Goal: Information Seeking & Learning: Check status

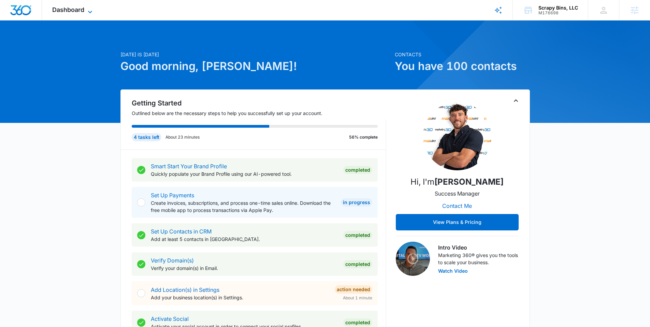
click at [78, 11] on span "Dashboard" at bounding box center [68, 9] width 32 height 7
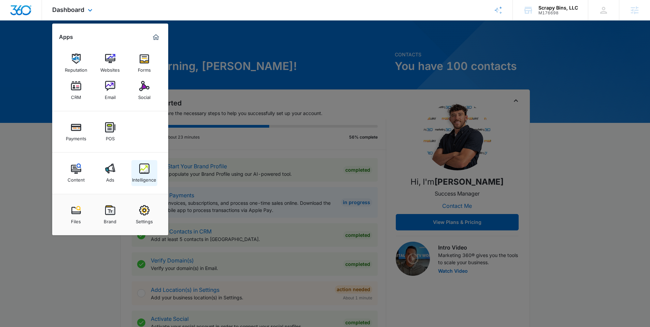
click at [137, 169] on link "Intelligence" at bounding box center [144, 173] width 26 height 26
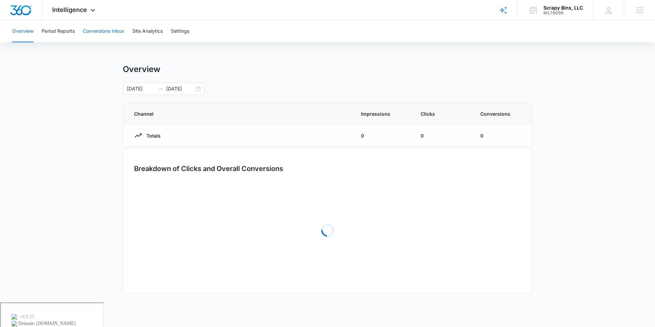
click at [100, 29] on button "Conversions Inbox" at bounding box center [103, 31] width 41 height 22
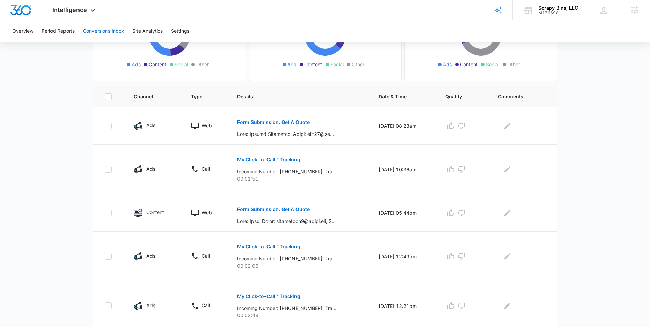
scroll to position [25, 0]
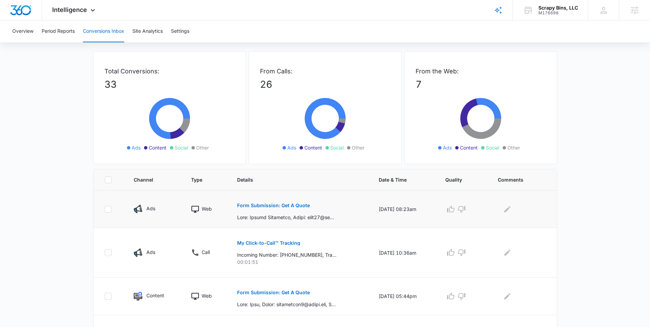
click at [286, 204] on p "Form Submission: Get A Quote" at bounding box center [273, 205] width 73 height 5
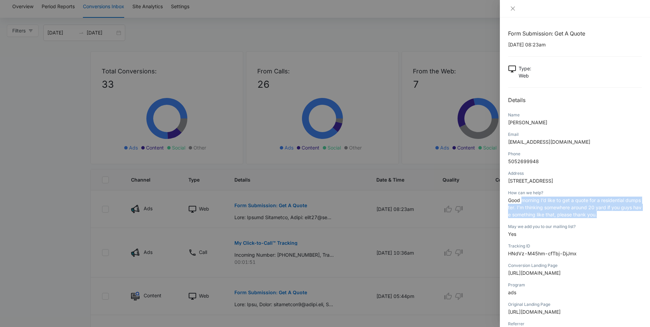
drag, startPoint x: 523, startPoint y: 209, endPoint x: 580, endPoint y: 226, distance: 59.1
click at [580, 223] on div "How can we help? Good morning I’d like to get a quote for a residential dumpste…" at bounding box center [575, 206] width 134 height 34
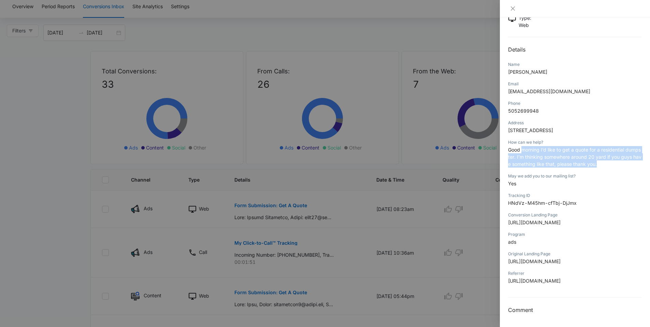
scroll to position [0, 0]
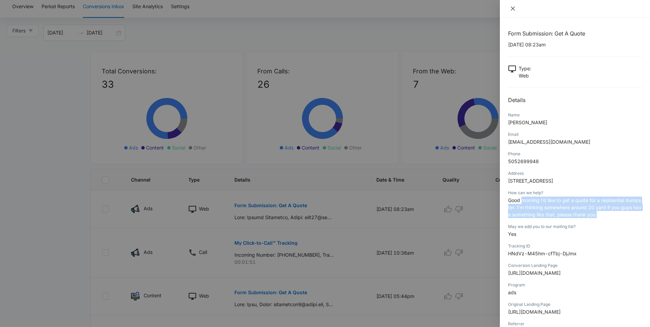
click at [513, 8] on icon "close" at bounding box center [512, 8] width 5 height 5
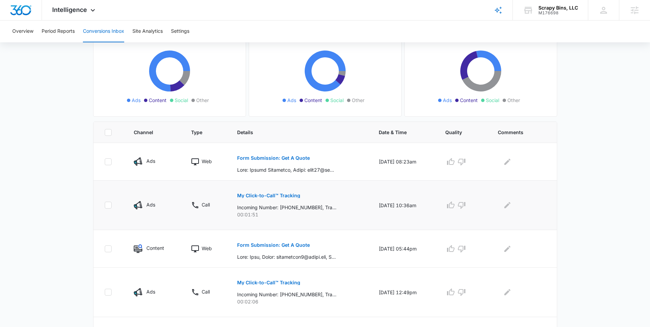
scroll to position [106, 0]
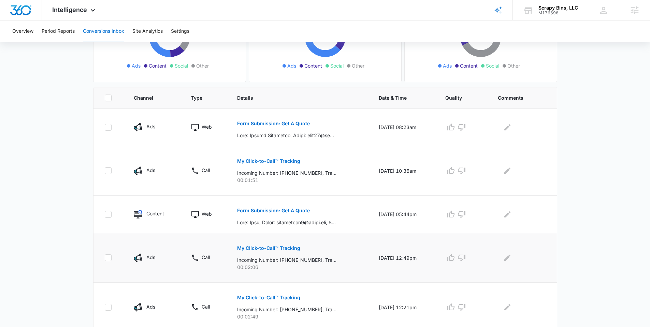
click at [274, 247] on p "My Click-to-Call™ Tracking" at bounding box center [268, 248] width 63 height 5
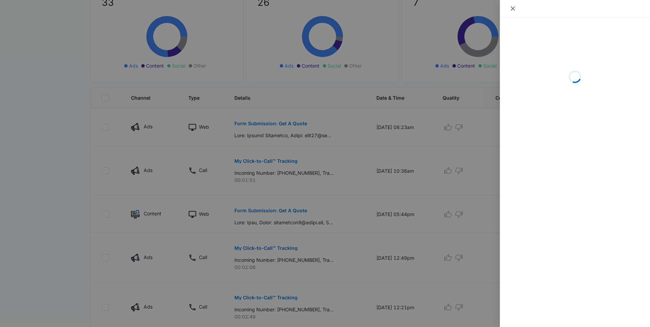
click at [513, 8] on icon "close" at bounding box center [512, 8] width 5 height 5
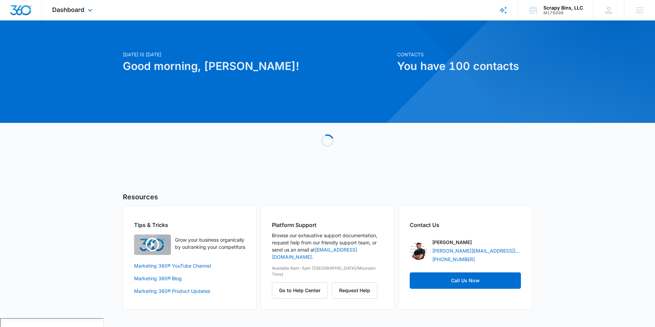
click at [83, 14] on div "Dashboard Apps Reputation Websites Forms CRM Email Social Payments POS Content …" at bounding box center [73, 10] width 62 height 20
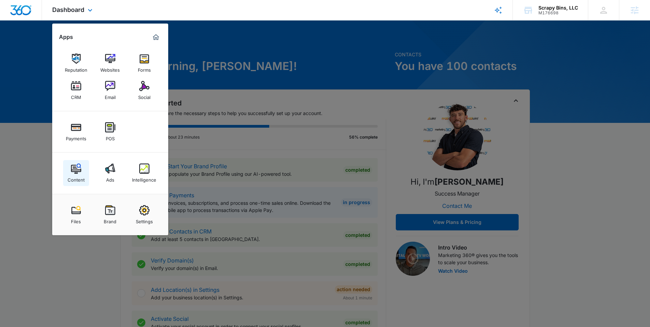
click at [77, 172] on img at bounding box center [76, 168] width 10 height 10
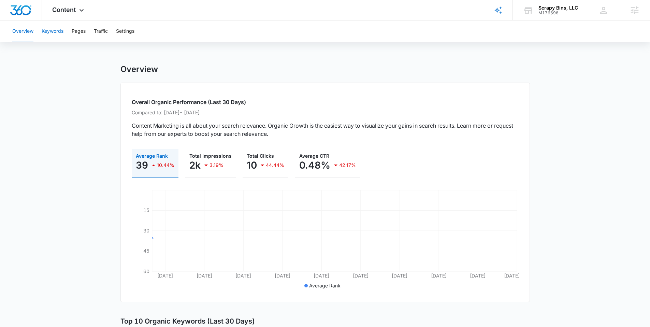
click at [57, 41] on button "Keywords" at bounding box center [53, 31] width 22 height 22
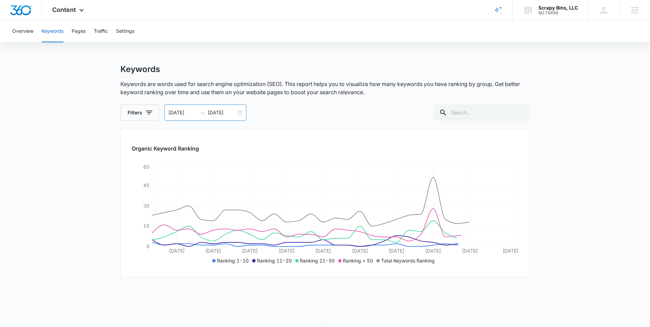
click at [221, 112] on input "08/11/2025" at bounding box center [222, 113] width 28 height 8
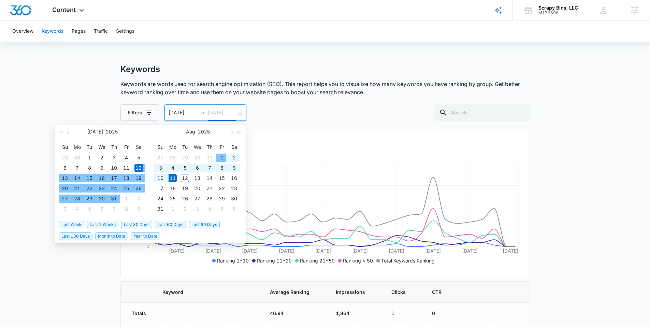
type input "08/11/2025"
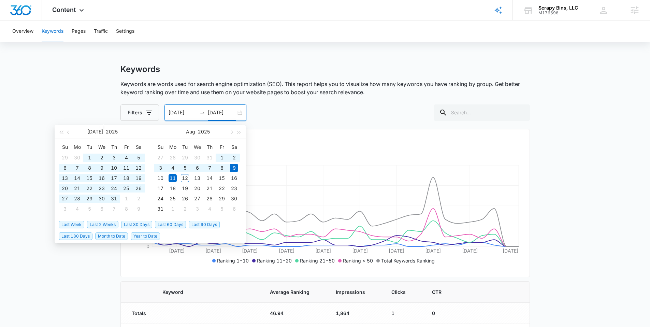
click at [85, 235] on span "Last 180 Days" at bounding box center [76, 236] width 34 height 8
type input "02/10/2025"
type input "08/09/2025"
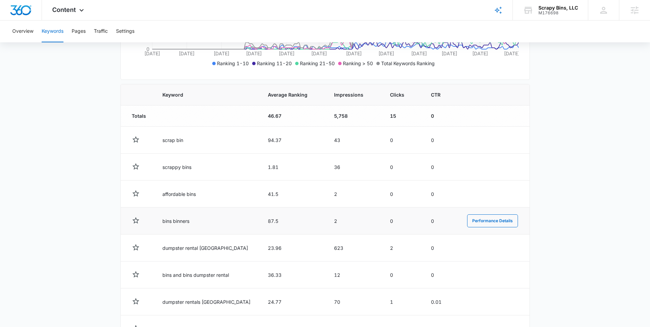
scroll to position [208, 0]
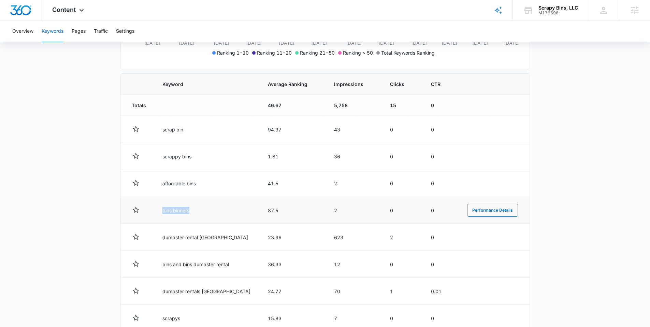
drag, startPoint x: 234, startPoint y: 211, endPoint x: 129, endPoint y: 203, distance: 105.4
click at [144, 208] on tr "bins binners 87.5 2 0 0 Performance Details" at bounding box center [325, 210] width 409 height 27
click at [95, 187] on main "Keywords Keywords are words used for search engine optimization (SEO). This rep…" at bounding box center [325, 139] width 650 height 567
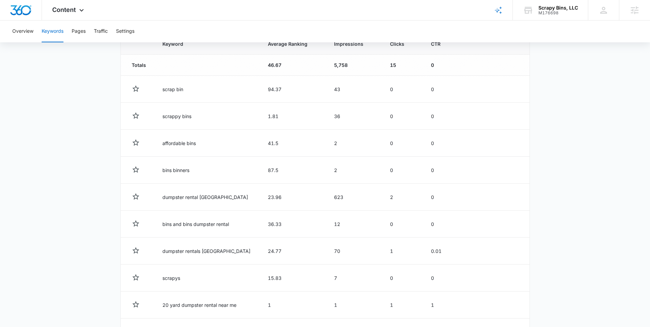
scroll to position [304, 0]
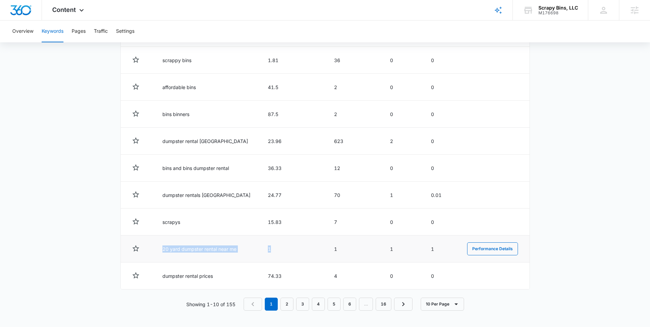
drag, startPoint x: 161, startPoint y: 249, endPoint x: 260, endPoint y: 255, distance: 98.8
click at [260, 255] on tr "20 yard dumpster rental near me 1 1 1 1 Performance Details" at bounding box center [325, 248] width 409 height 27
click at [318, 246] on td "1" at bounding box center [293, 248] width 66 height 27
drag, startPoint x: 255, startPoint y: 246, endPoint x: 444, endPoint y: 247, distance: 189.0
click at [443, 247] on tr "20 yard dumpster rental near me 1 1 1 1 Performance Details" at bounding box center [325, 248] width 409 height 27
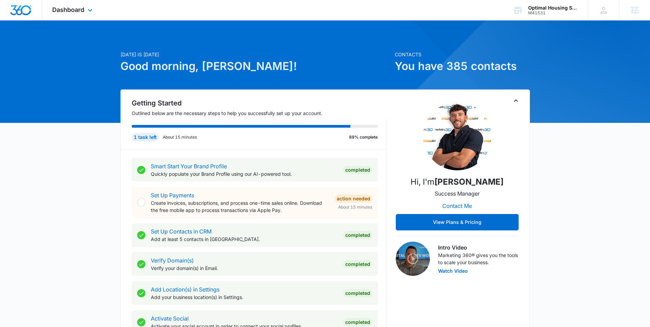
click at [81, 17] on div "Dashboard Apps Reputation Websites Forms CRM Email Social POS Content Ads Intel…" at bounding box center [73, 10] width 62 height 20
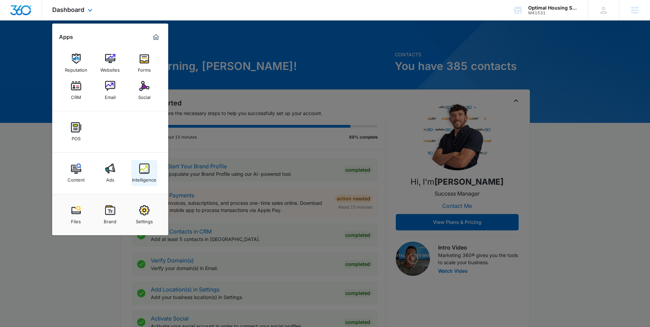
click at [146, 173] on img at bounding box center [144, 168] width 10 height 10
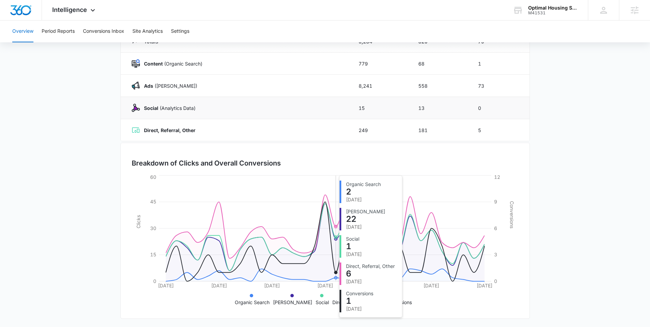
scroll to position [96, 0]
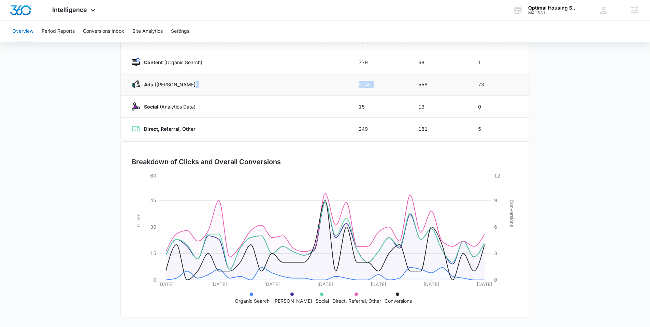
drag, startPoint x: 346, startPoint y: 85, endPoint x: 413, endPoint y: 85, distance: 67.2
click at [413, 85] on tr "Ads (Ad Campaigns) 8,241 558 73" at bounding box center [325, 84] width 409 height 22
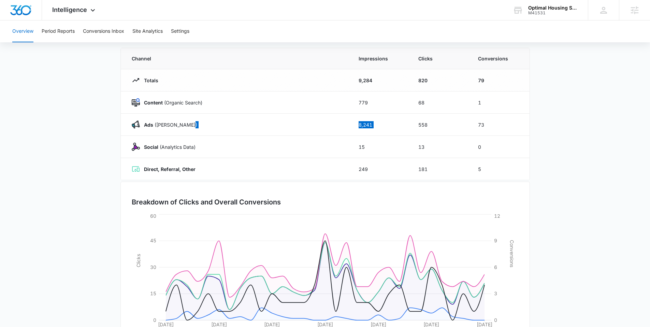
scroll to position [30, 0]
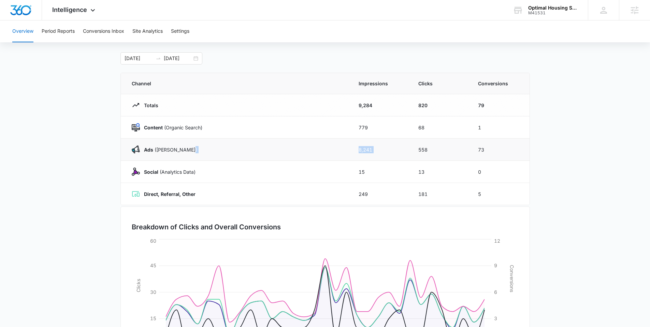
click at [373, 148] on td "8,241" at bounding box center [380, 150] width 60 height 22
drag, startPoint x: 373, startPoint y: 148, endPoint x: 349, endPoint y: 148, distance: 23.9
click at [349, 148] on tr "Ads (Ad Campaigns) 8,241 558 73" at bounding box center [325, 150] width 409 height 22
drag, startPoint x: 324, startPoint y: 152, endPoint x: 316, endPoint y: 152, distance: 7.8
click at [318, 152] on tr "Ads (Ad Campaigns) 8,241 558 73" at bounding box center [325, 150] width 409 height 22
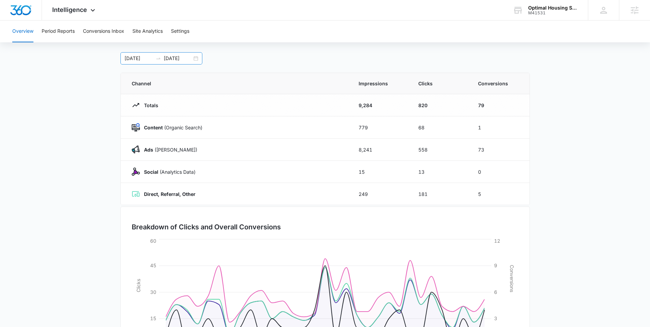
click at [189, 60] on input "08/11/2025" at bounding box center [178, 59] width 28 height 8
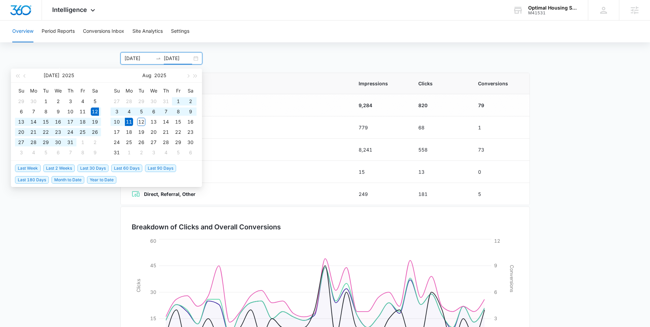
click at [83, 166] on span "Last 30 Days" at bounding box center [92, 168] width 31 height 8
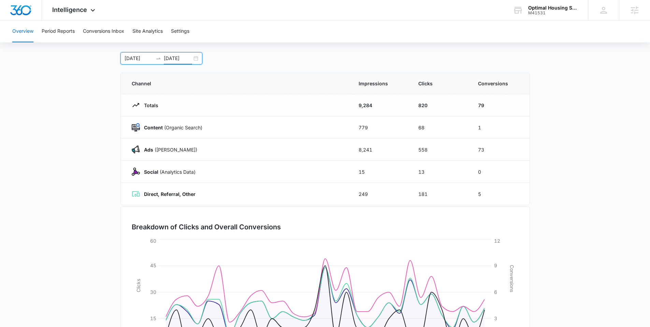
click at [187, 58] on input "08/11/2025" at bounding box center [178, 59] width 28 height 8
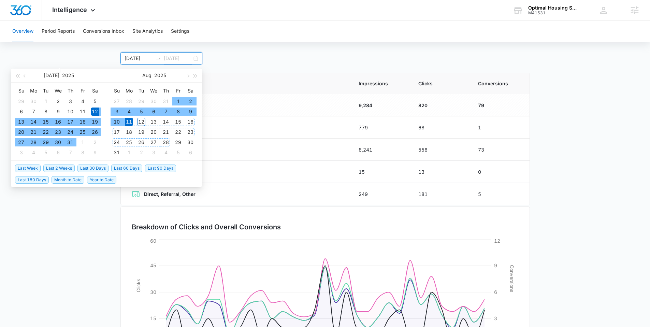
type input "08/11/2025"
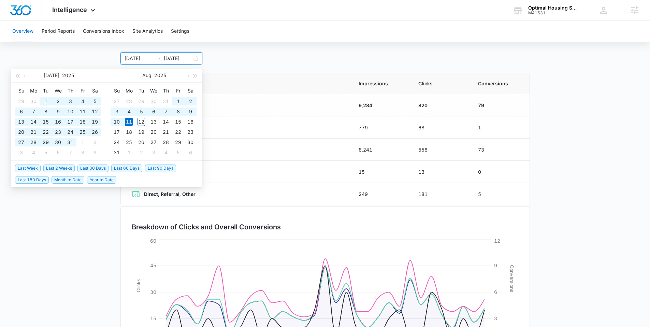
click at [153, 168] on span "Last 90 Days" at bounding box center [160, 168] width 31 height 8
type input "05/13/2025"
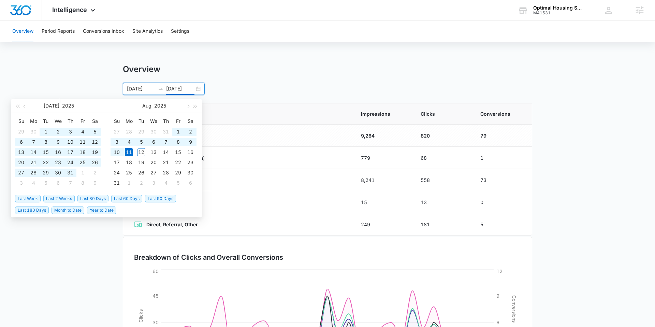
type input "08/11/2025"
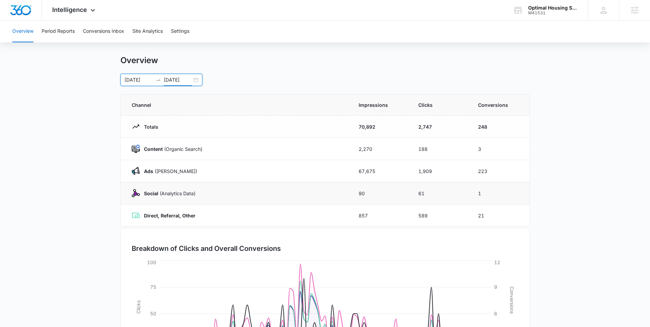
scroll to position [9, 0]
drag, startPoint x: 386, startPoint y: 172, endPoint x: 335, endPoint y: 175, distance: 50.6
click at [337, 174] on tr "Ads (Ad Campaigns) 67,675 1,909 223" at bounding box center [325, 171] width 409 height 22
drag, startPoint x: 388, startPoint y: 169, endPoint x: 330, endPoint y: 171, distance: 58.4
click at [330, 171] on tr "Ads (Ad Campaigns) 67,675 1,909 223" at bounding box center [325, 171] width 409 height 22
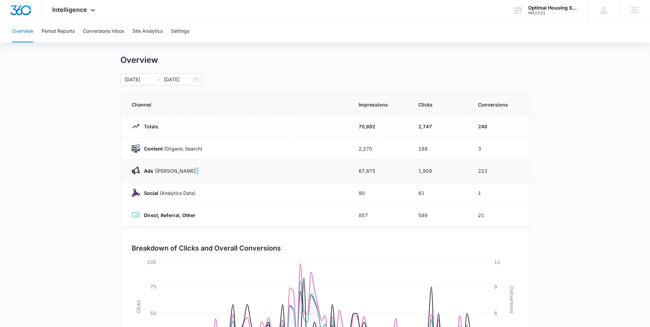
drag, startPoint x: 381, startPoint y: 166, endPoint x: 329, endPoint y: 168, distance: 52.9
click at [329, 168] on tr "Ads (Ad Campaigns) 67,675 1,909 223" at bounding box center [325, 171] width 409 height 22
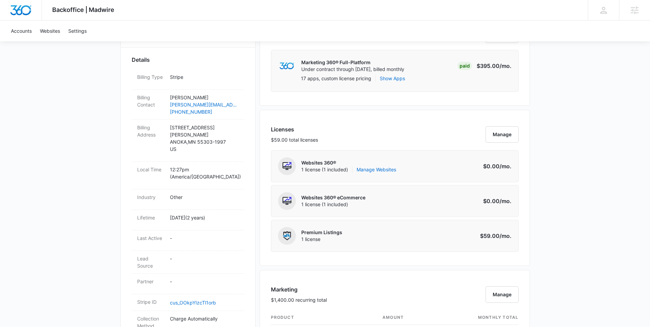
scroll to position [52, 0]
